Goal: Task Accomplishment & Management: Manage account settings

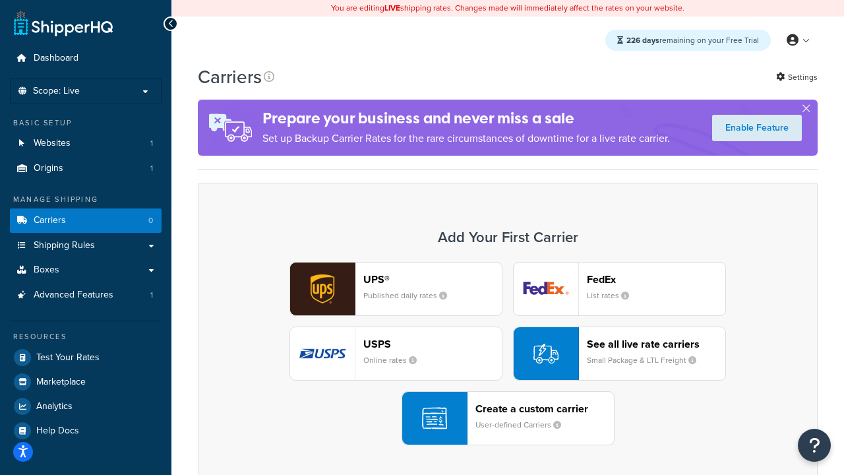
click at [508, 354] on div "UPS® Published daily rates FedEx List rates USPS Online rates See all live rate…" at bounding box center [508, 353] width 592 height 183
click at [656, 279] on header "FedEx" at bounding box center [656, 279] width 139 height 13
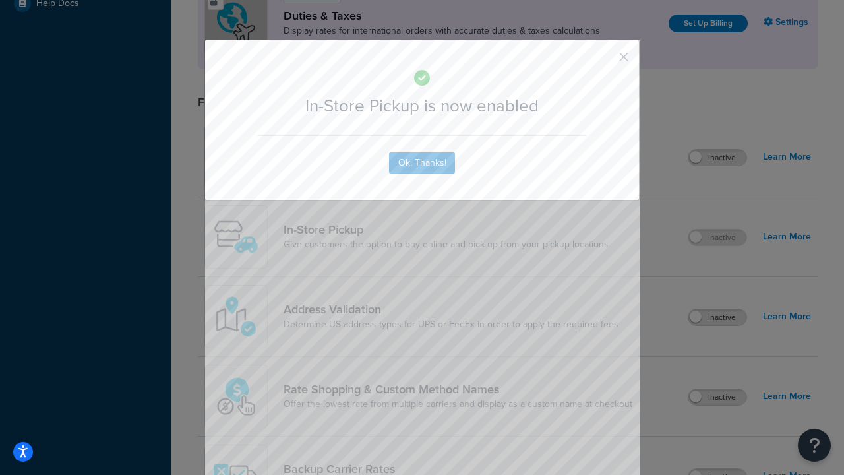
scroll to position [453, 0]
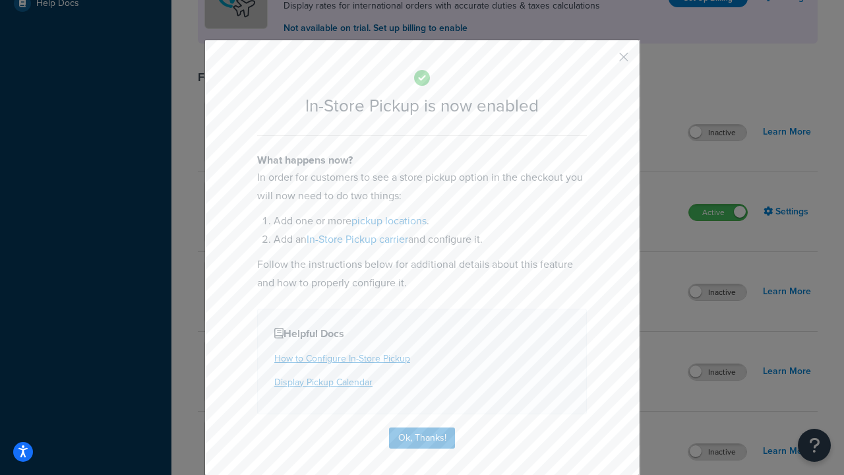
click at [604, 61] on button "button" at bounding box center [604, 61] width 3 height 3
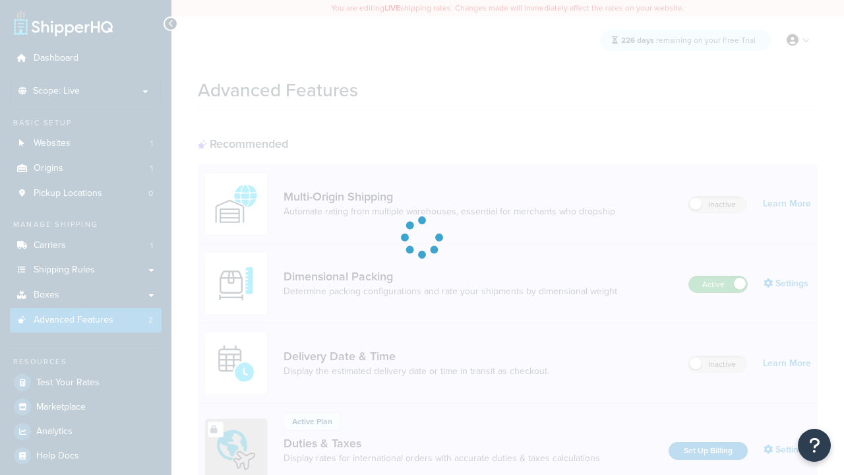
click at [718, 284] on label "Active" at bounding box center [718, 284] width 58 height 16
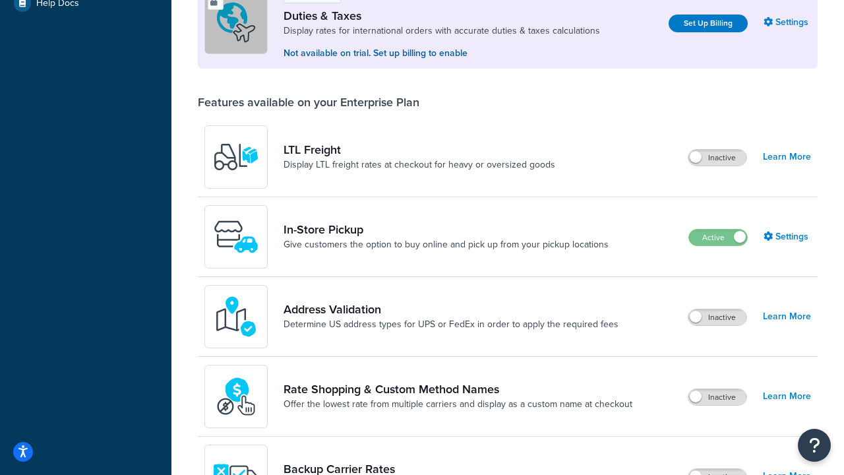
scroll to position [402, 0]
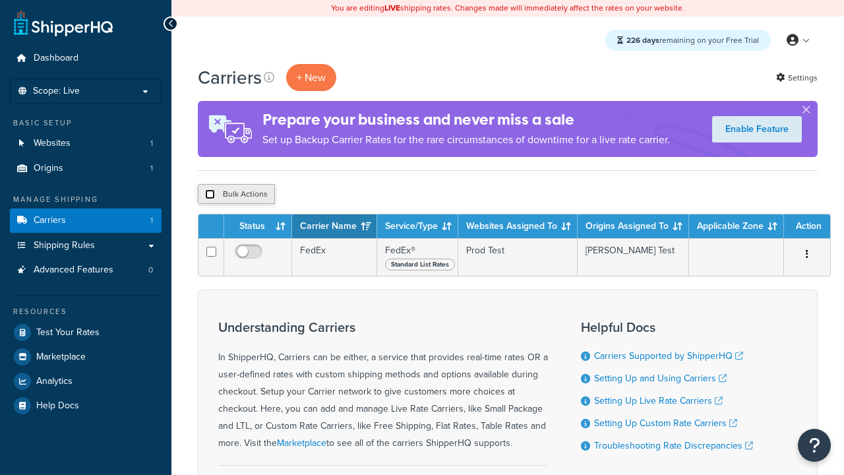
click at [210, 195] on input "checkbox" at bounding box center [210, 194] width 10 height 10
checkbox input "true"
click at [0, 0] on button "Delete" at bounding box center [0, 0] width 0 height 0
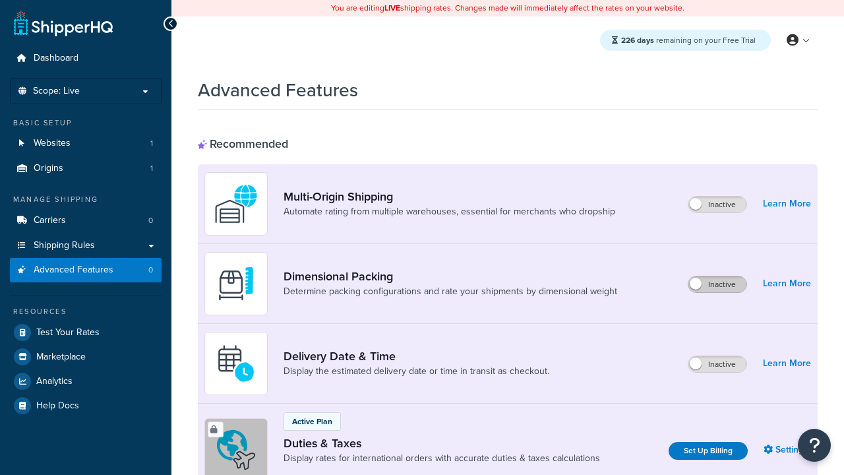
click at [718, 276] on label "Inactive" at bounding box center [718, 284] width 58 height 16
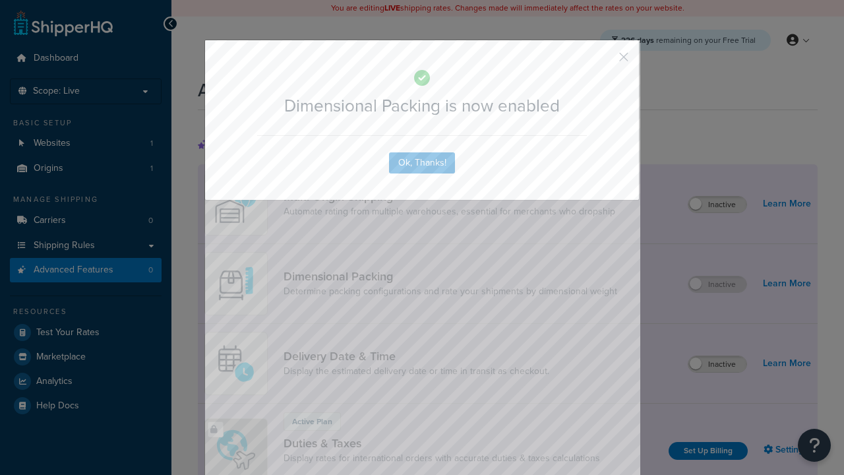
scroll to position [47, 0]
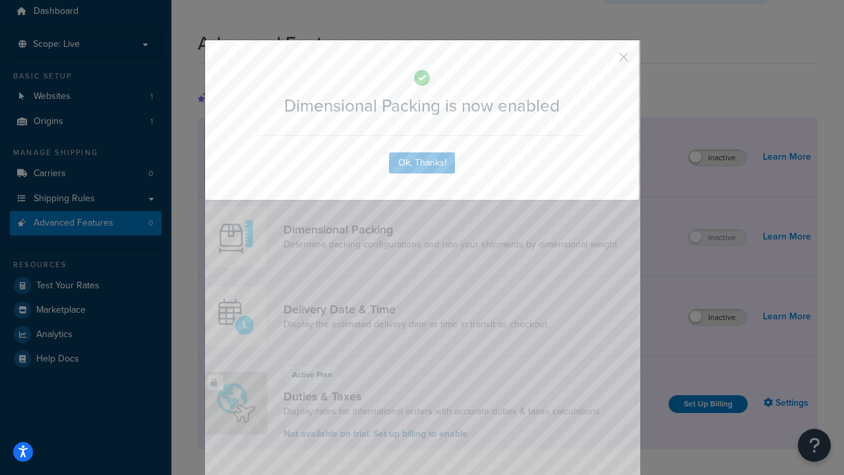
click at [604, 61] on button "button" at bounding box center [604, 61] width 3 height 3
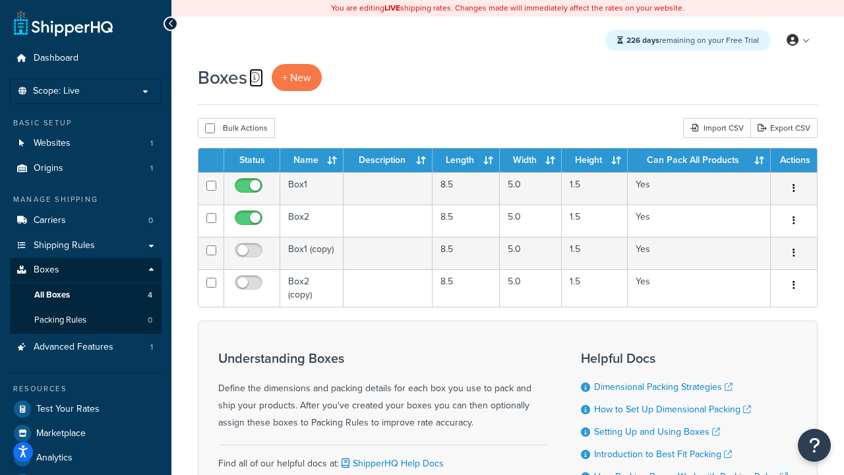
click at [255, 77] on icon at bounding box center [254, 77] width 11 height 11
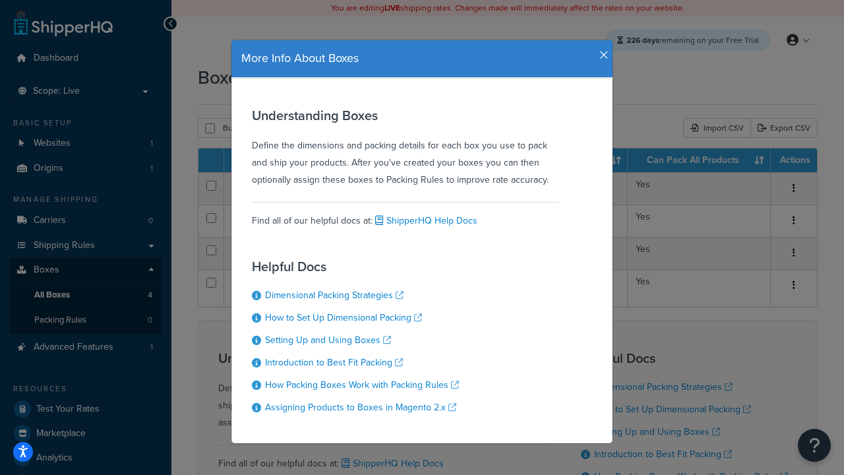
click at [601, 50] on icon "button" at bounding box center [604, 55] width 9 height 12
